Goal: Transaction & Acquisition: Book appointment/travel/reservation

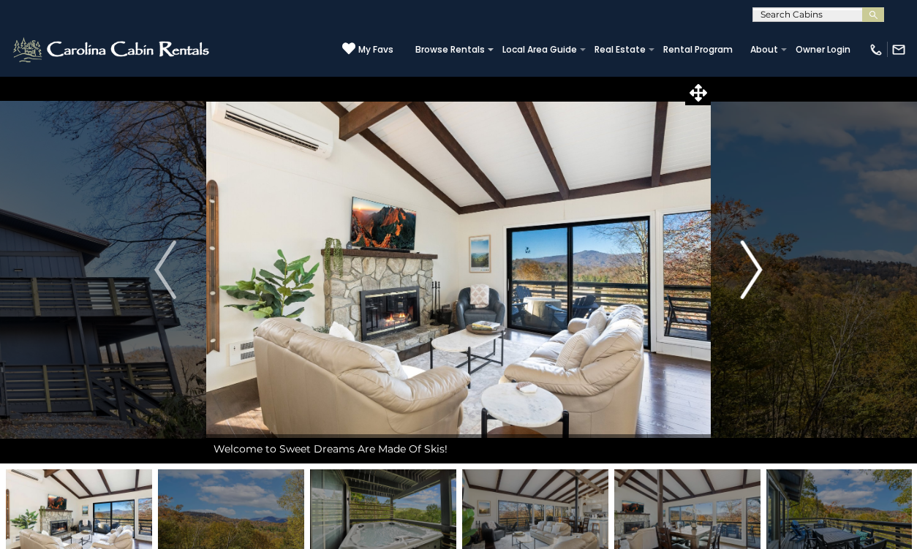
click at [753, 276] on img "Next" at bounding box center [752, 270] width 22 height 59
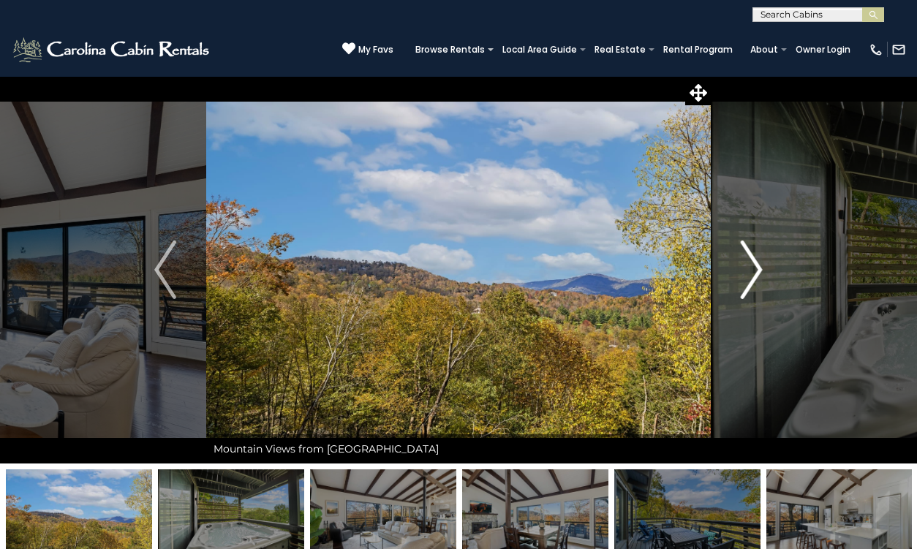
click at [753, 276] on img "Next" at bounding box center [752, 270] width 22 height 59
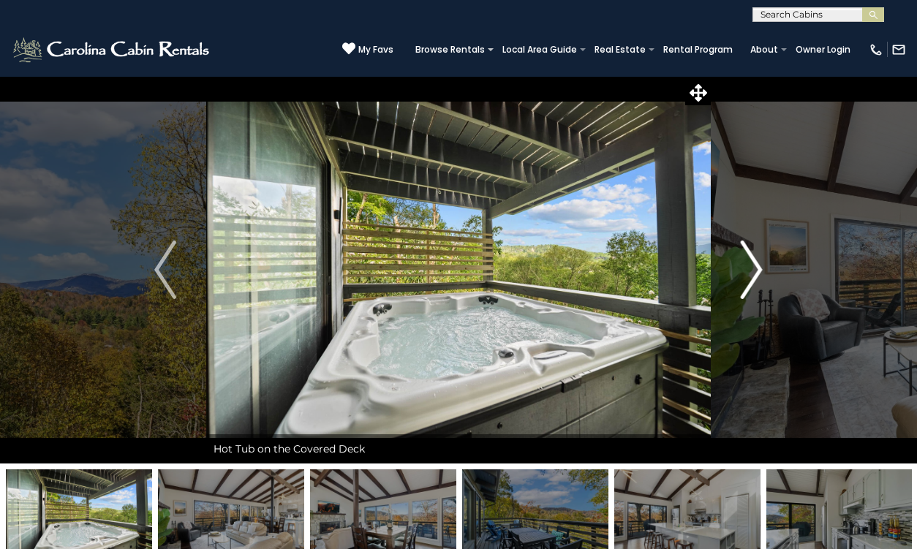
click at [753, 276] on img "Next" at bounding box center [752, 270] width 22 height 59
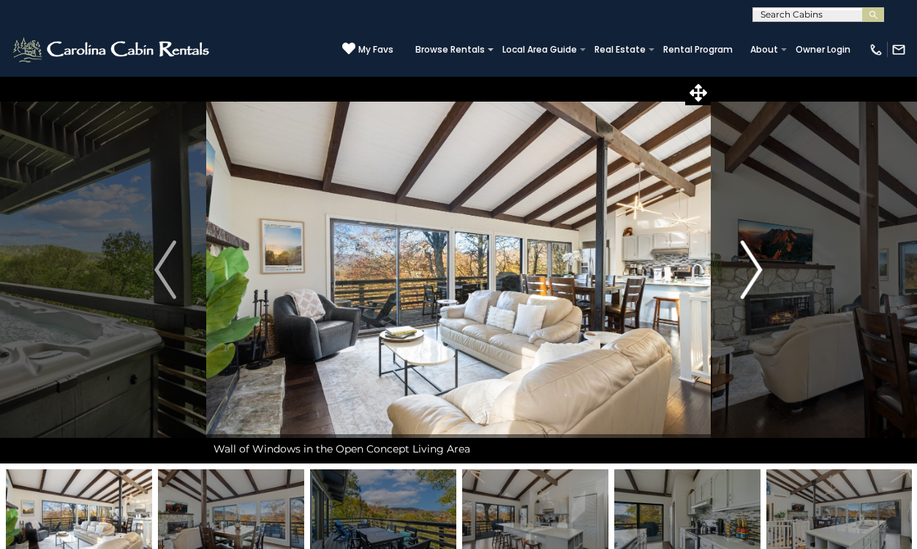
click at [753, 276] on img "Next" at bounding box center [752, 270] width 22 height 59
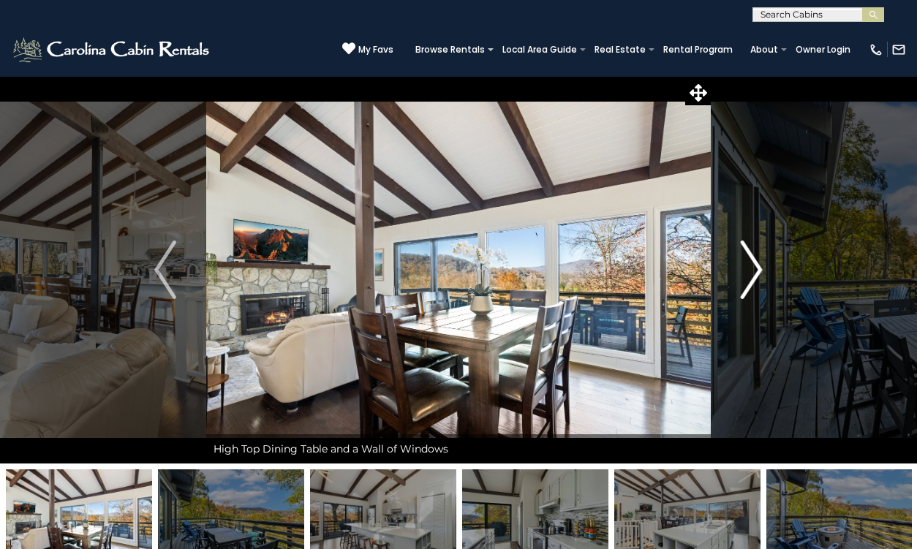
click at [753, 275] on img "Next" at bounding box center [752, 270] width 22 height 59
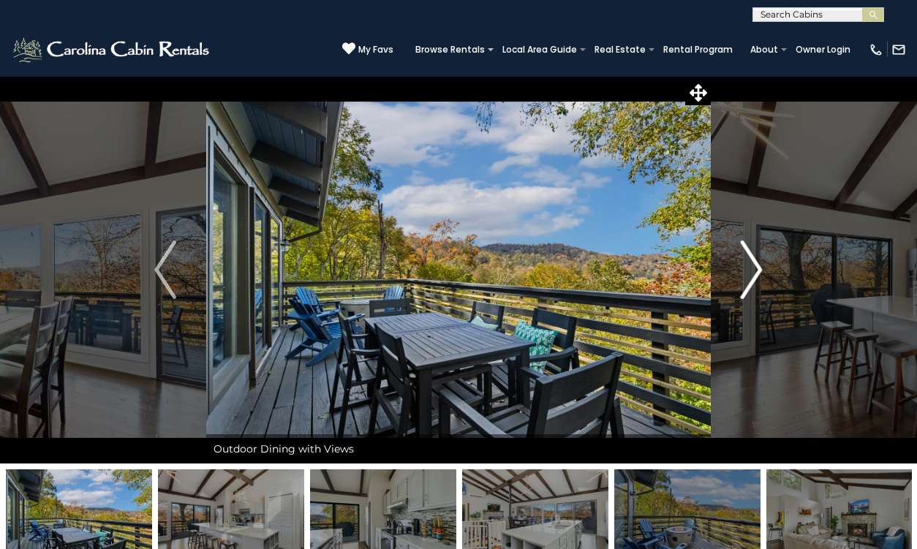
click at [754, 274] on img "Next" at bounding box center [752, 270] width 22 height 59
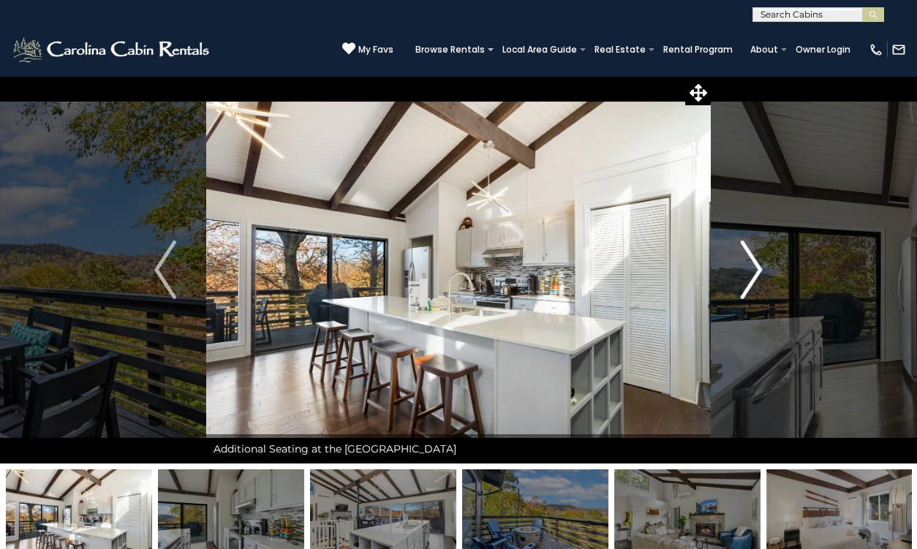
click at [754, 274] on img "Next" at bounding box center [752, 270] width 22 height 59
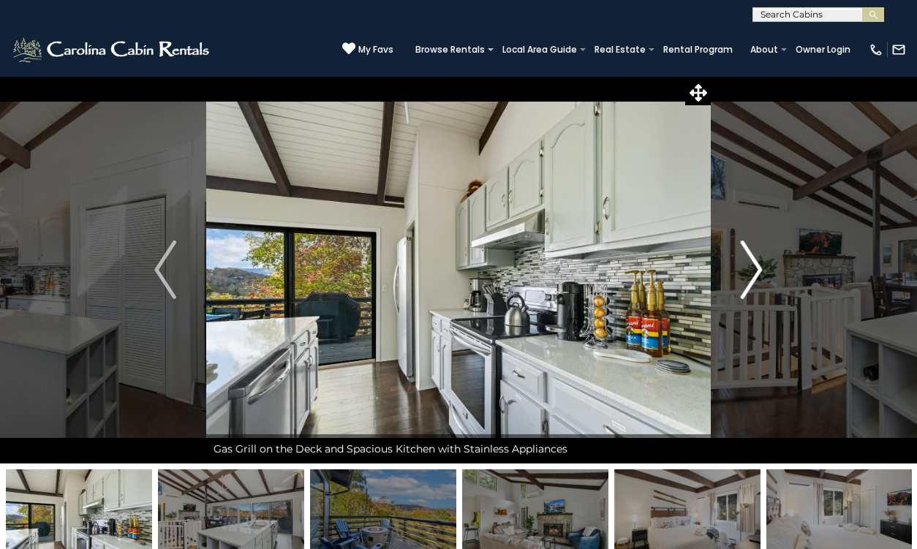
click at [754, 274] on img "Next" at bounding box center [752, 270] width 22 height 59
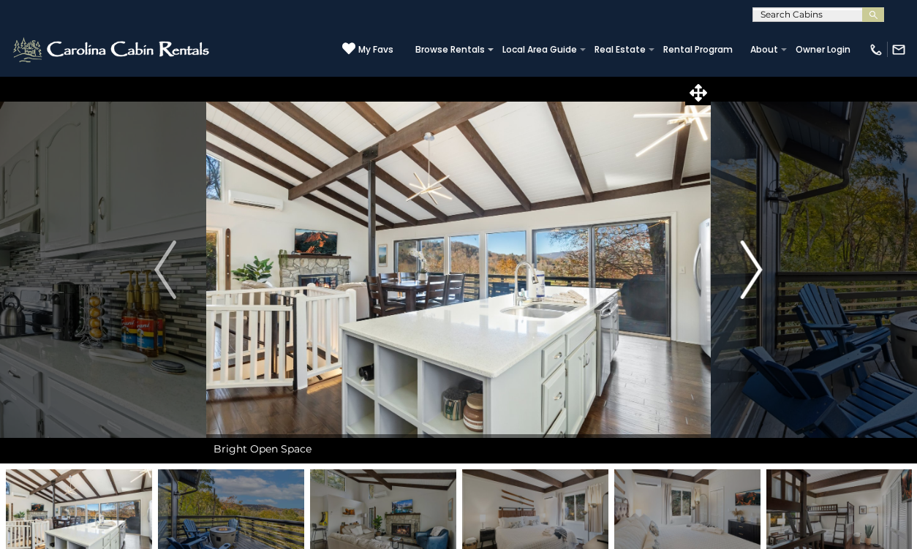
click at [754, 274] on img "Next" at bounding box center [752, 270] width 22 height 59
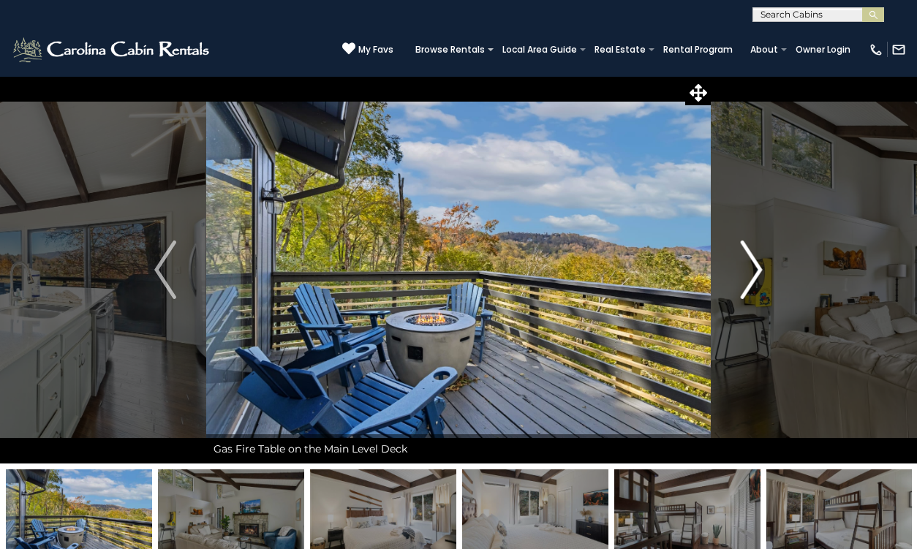
click at [756, 267] on img "Next" at bounding box center [752, 270] width 22 height 59
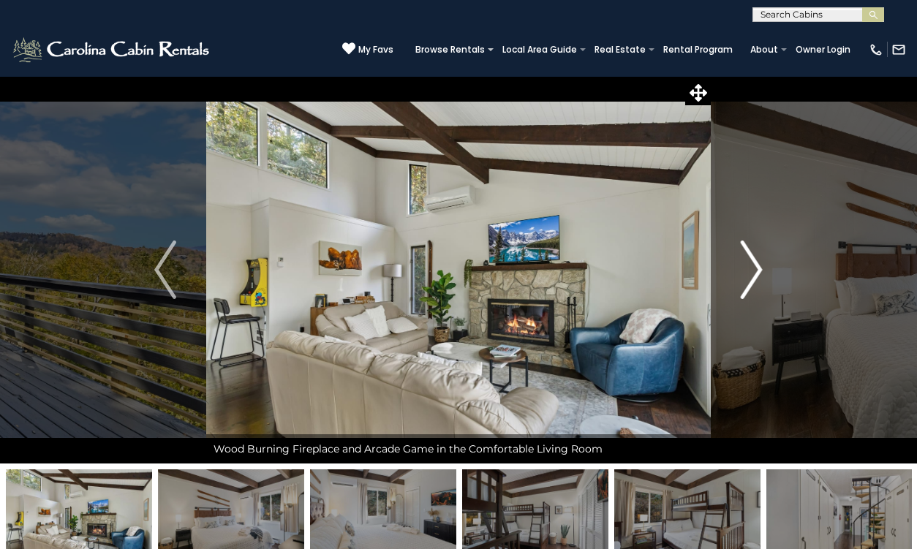
click at [756, 267] on img "Next" at bounding box center [752, 270] width 22 height 59
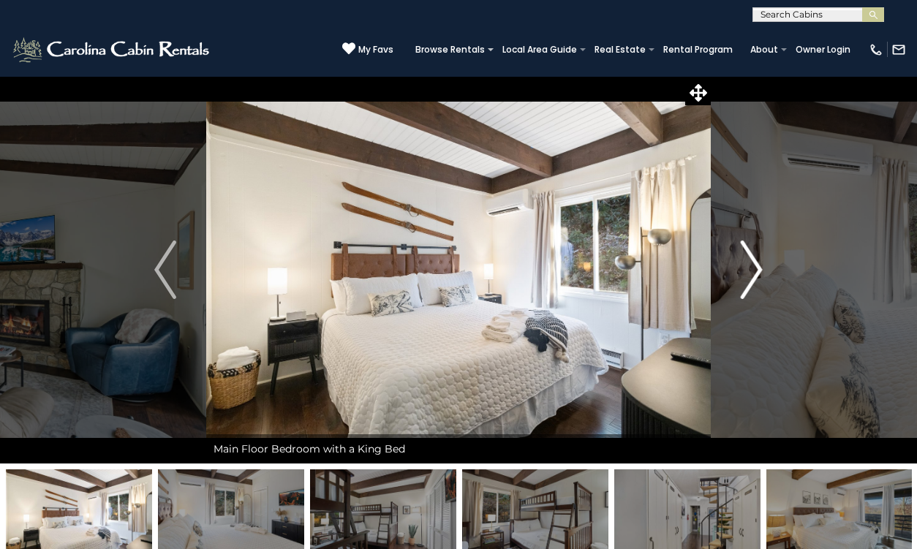
click at [756, 266] on img "Next" at bounding box center [752, 270] width 22 height 59
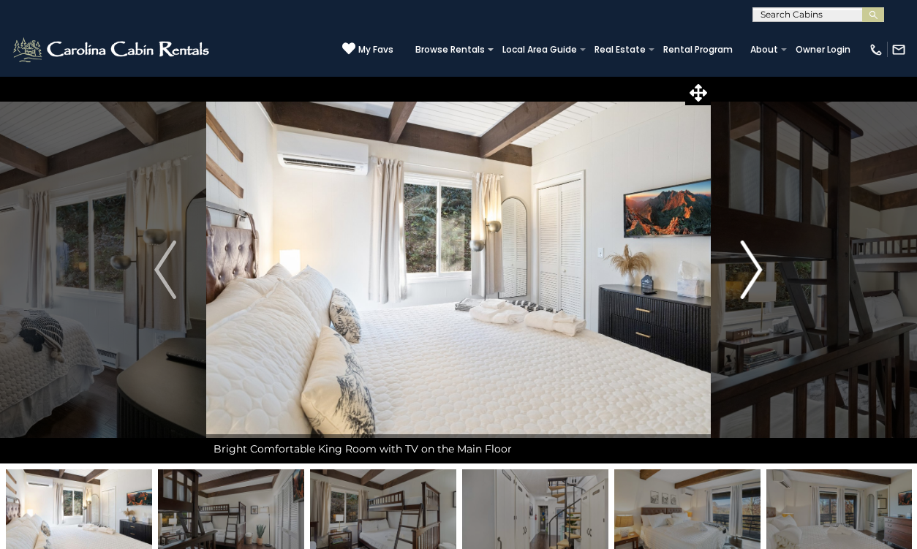
click at [753, 267] on img "Next" at bounding box center [752, 270] width 22 height 59
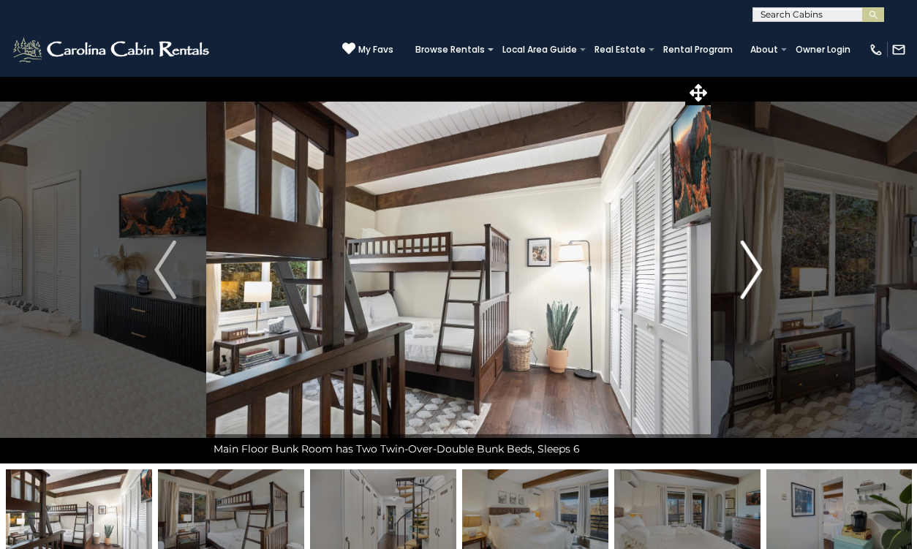
click at [753, 267] on img "Next" at bounding box center [752, 270] width 22 height 59
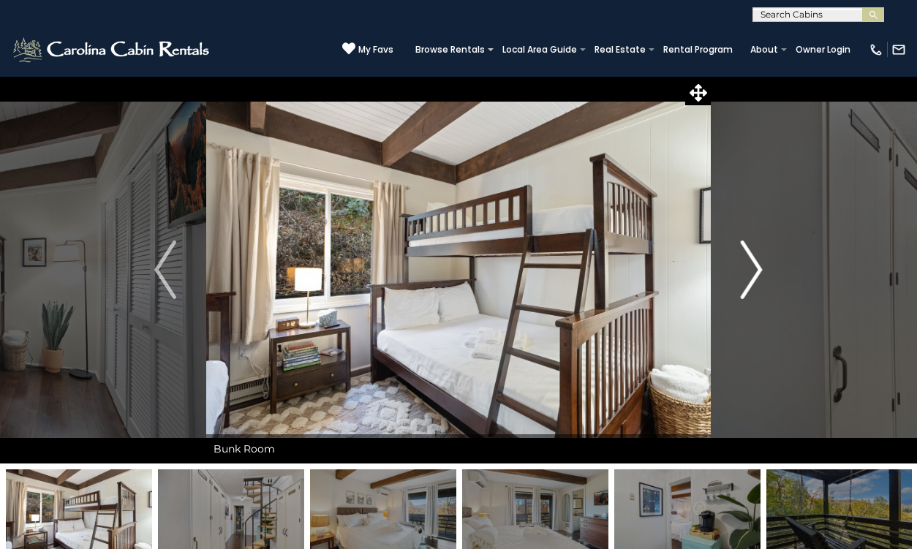
click at [753, 267] on img "Next" at bounding box center [752, 270] width 22 height 59
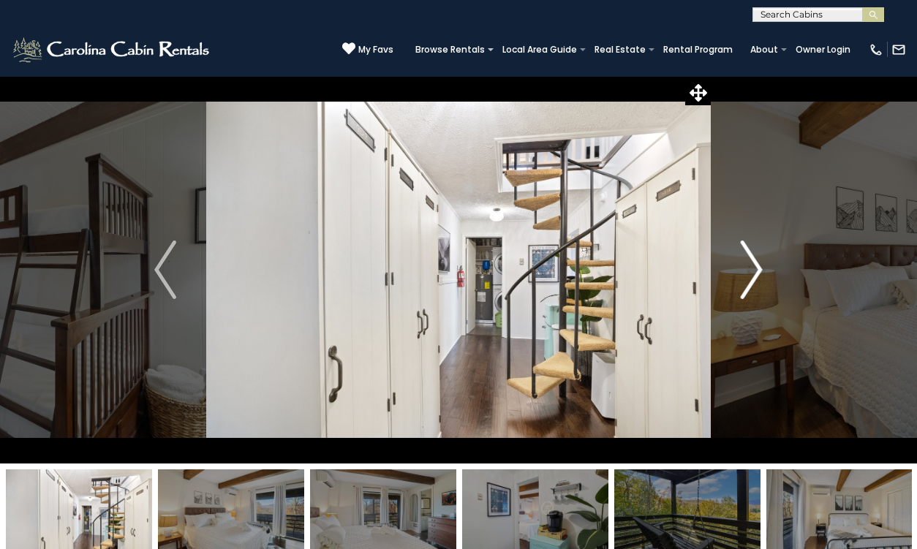
click at [753, 267] on img "Next" at bounding box center [752, 270] width 22 height 59
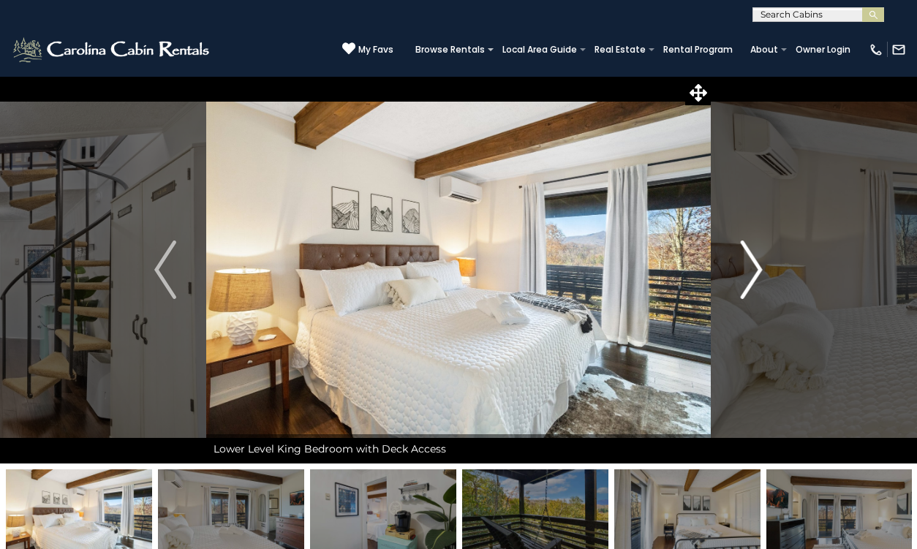
click at [753, 267] on img "Next" at bounding box center [752, 270] width 22 height 59
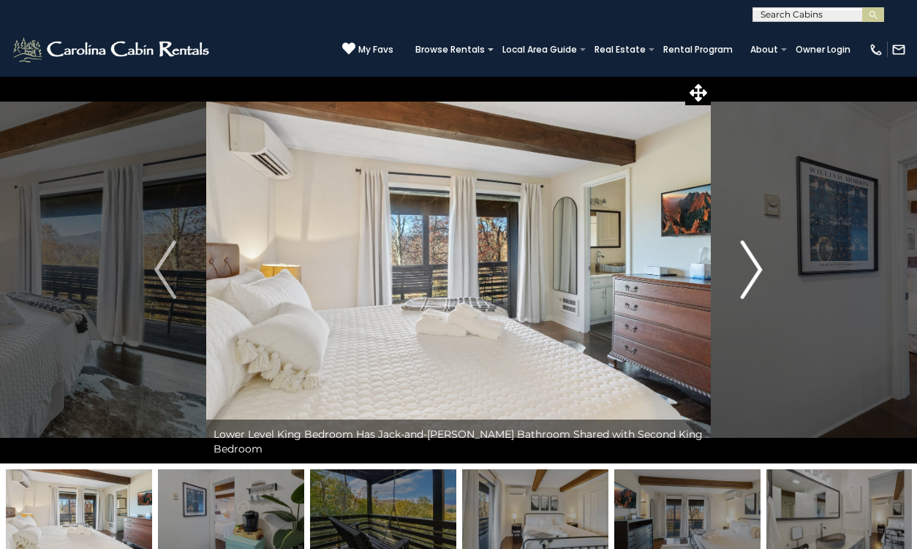
click at [753, 269] on img "Next" at bounding box center [752, 270] width 22 height 59
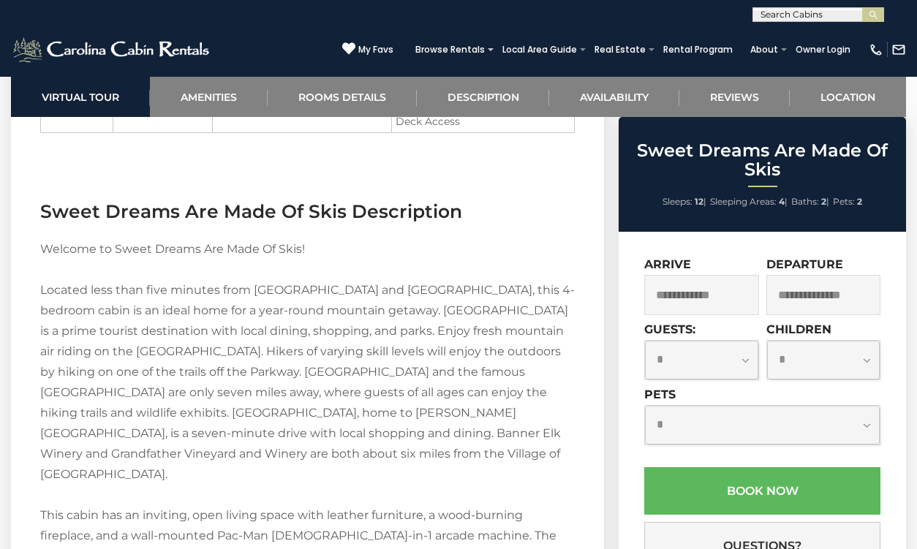
scroll to position [1933, 0]
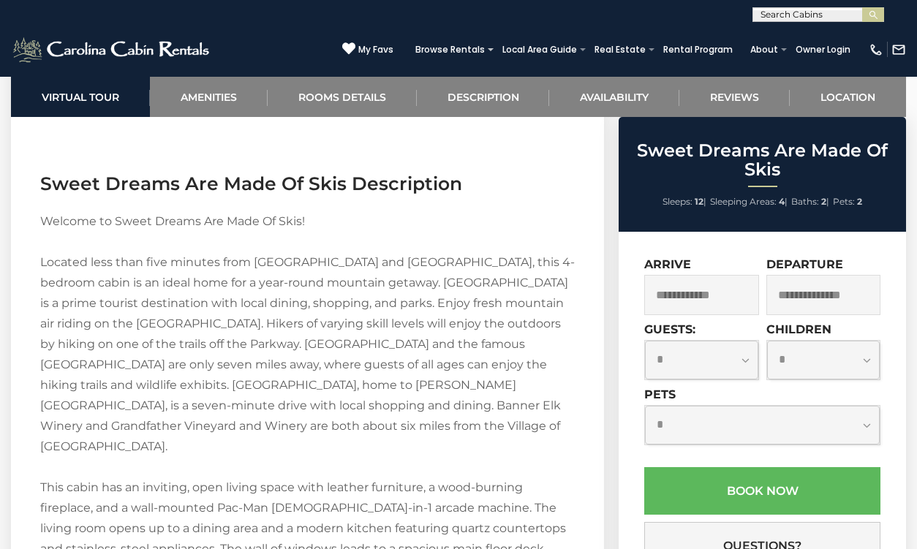
drag, startPoint x: 153, startPoint y: 278, endPoint x: 511, endPoint y: 276, distance: 358.4
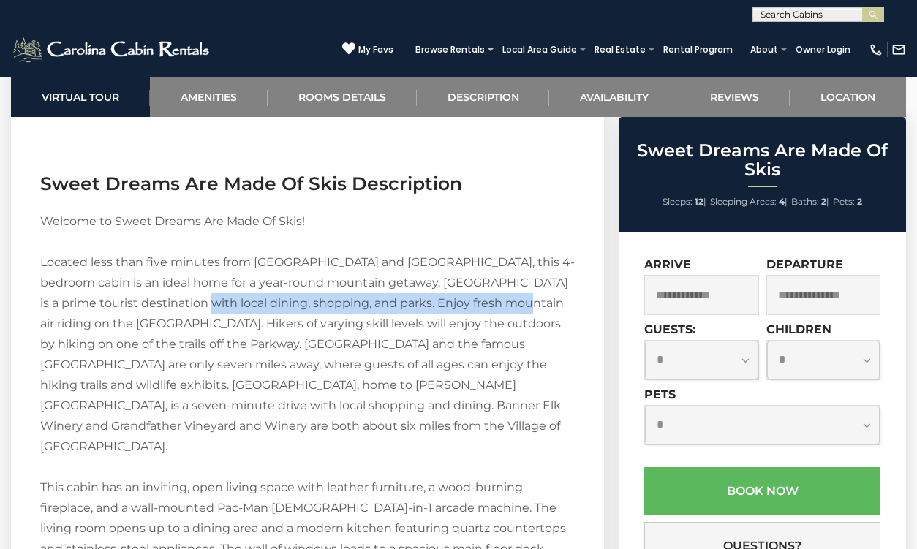
drag, startPoint x: 502, startPoint y: 272, endPoint x: 195, endPoint y: 274, distance: 306.5
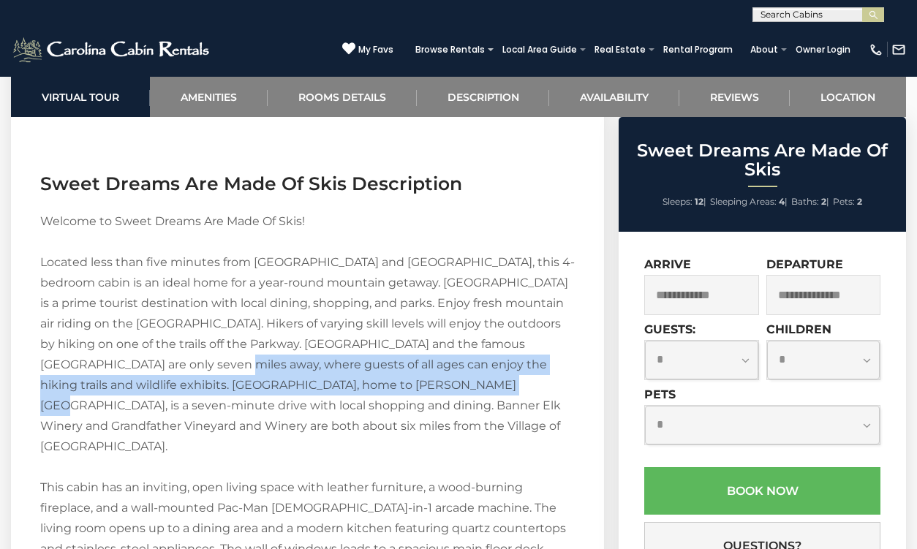
drag, startPoint x: 135, startPoint y: 334, endPoint x: 367, endPoint y: 353, distance: 232.6
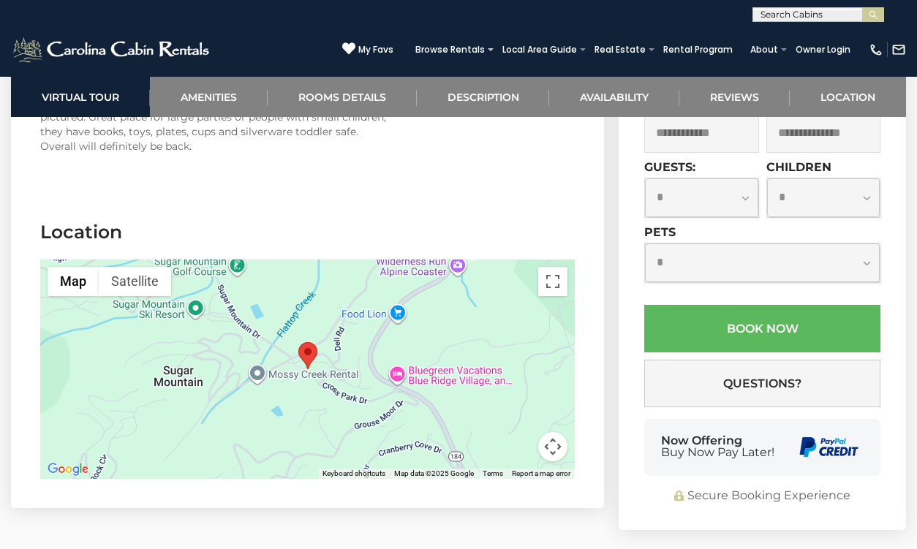
scroll to position [3397, 0]
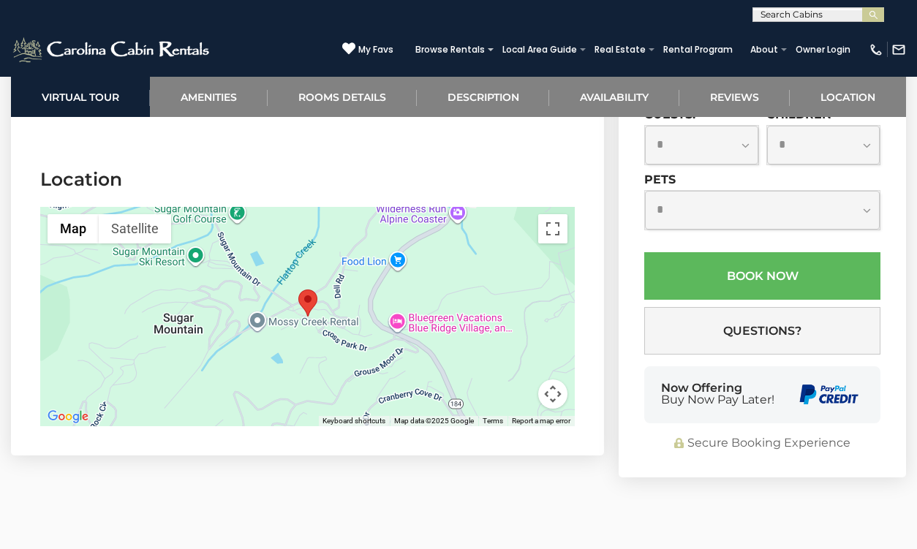
click at [369, 296] on div at bounding box center [307, 316] width 535 height 219
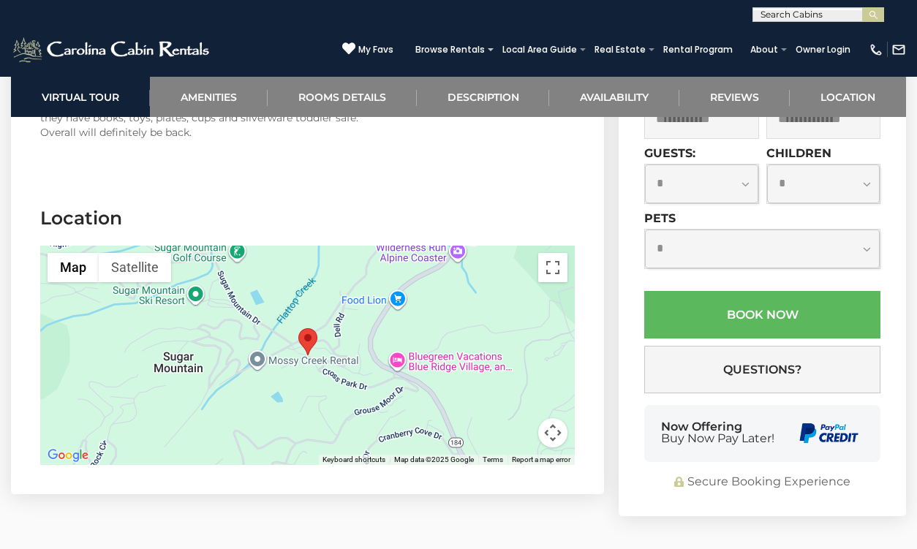
scroll to position [3377, 0]
